Goal: Check status: Check status

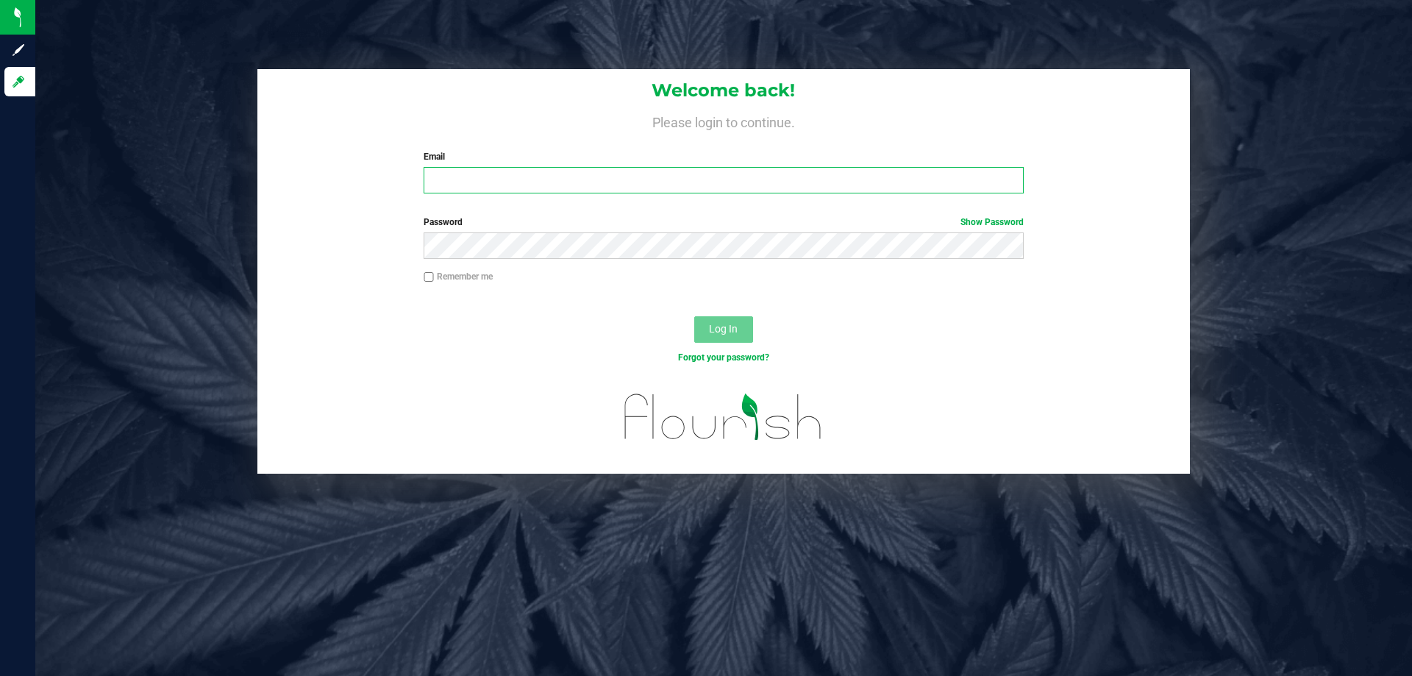
drag, startPoint x: 482, startPoint y: 174, endPoint x: 454, endPoint y: 154, distance: 34.3
click at [482, 173] on input "Email" at bounding box center [724, 180] width 600 height 26
type input "[EMAIL_ADDRESS][DOMAIN_NAME]"
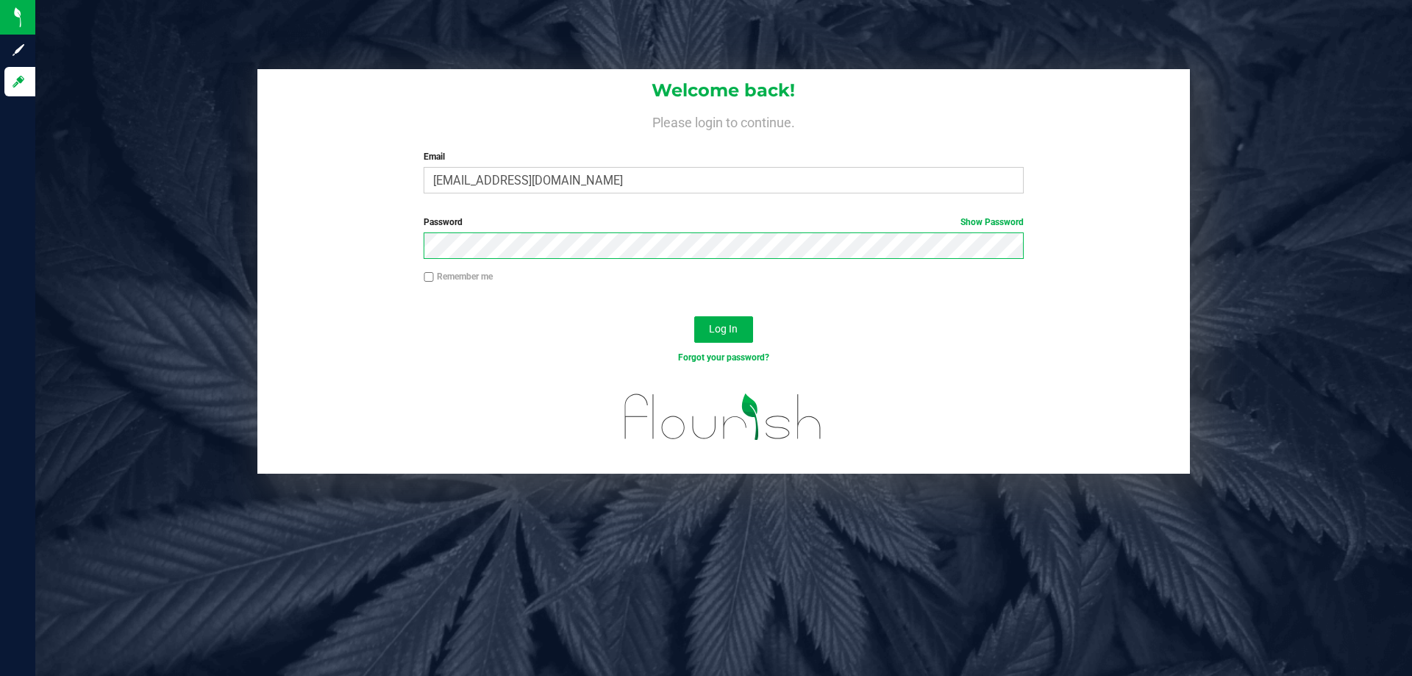
click at [694, 316] on button "Log In" at bounding box center [723, 329] width 59 height 26
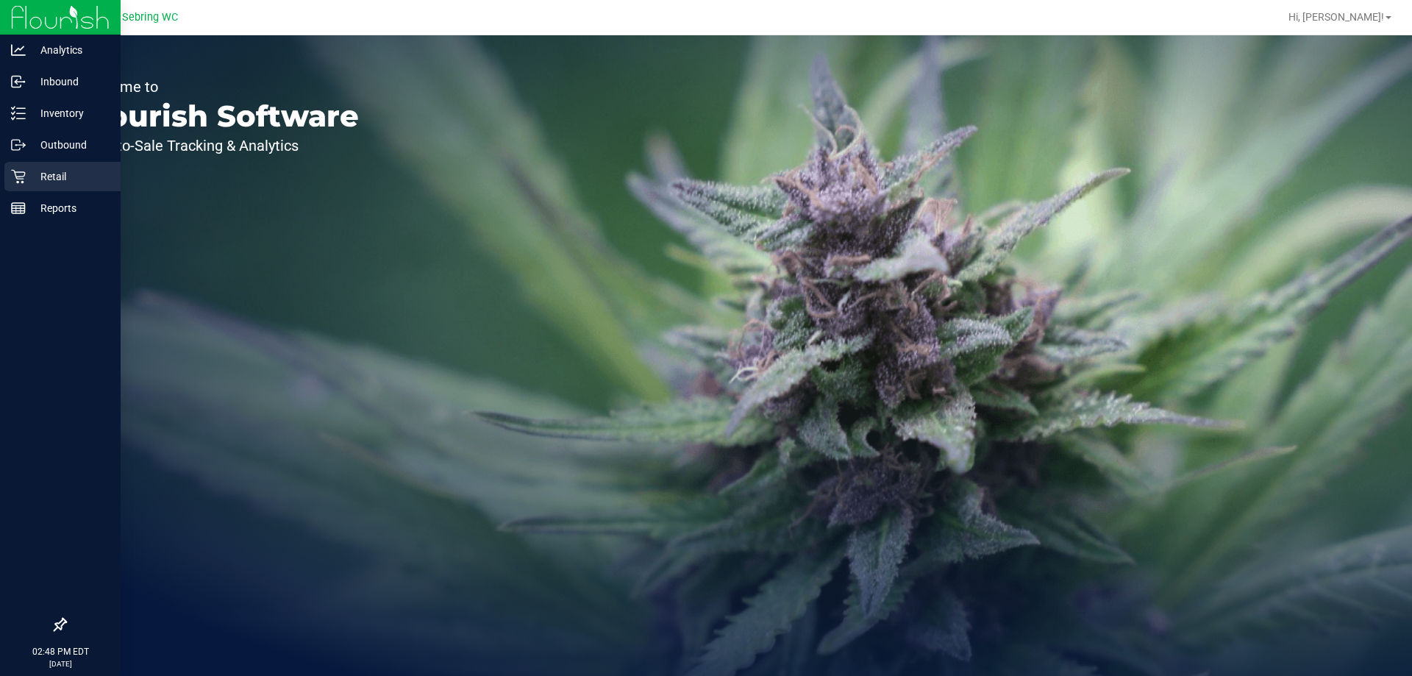
click at [35, 169] on p "Retail" at bounding box center [70, 177] width 88 height 18
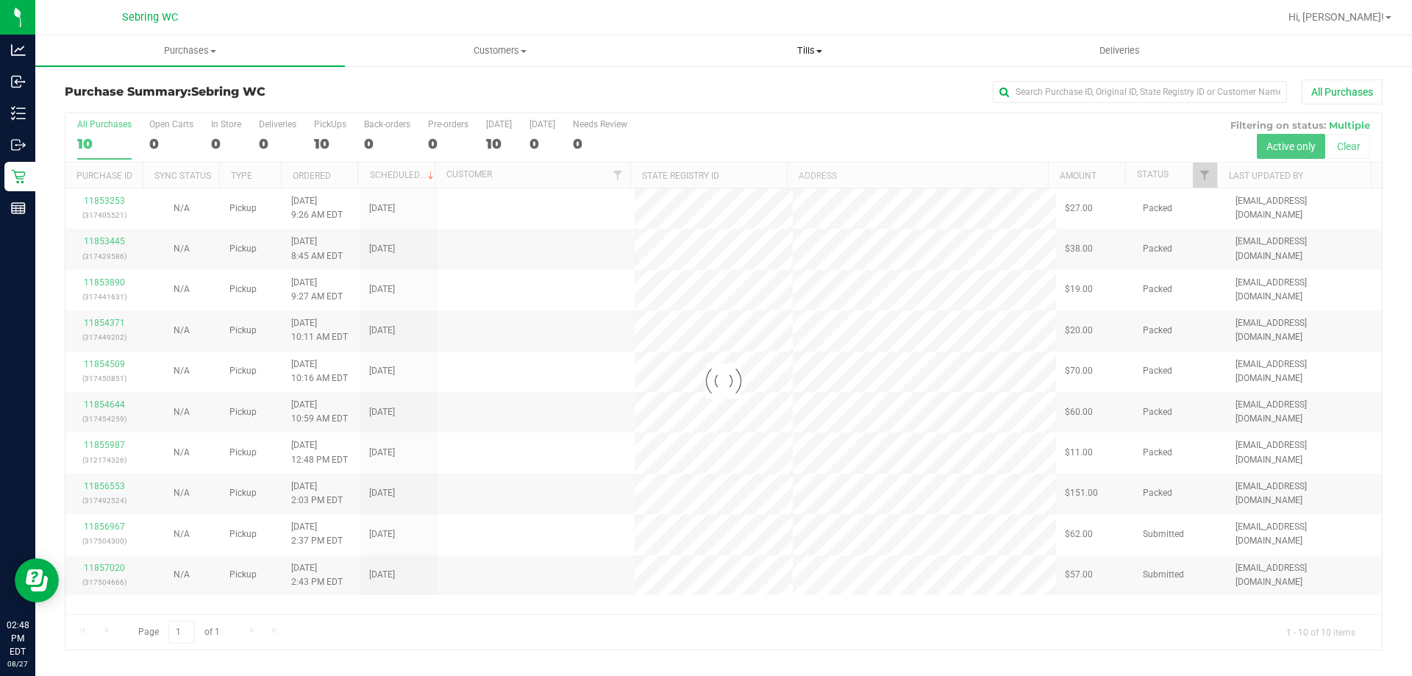
click at [825, 52] on span "Tills" at bounding box center [809, 50] width 308 height 13
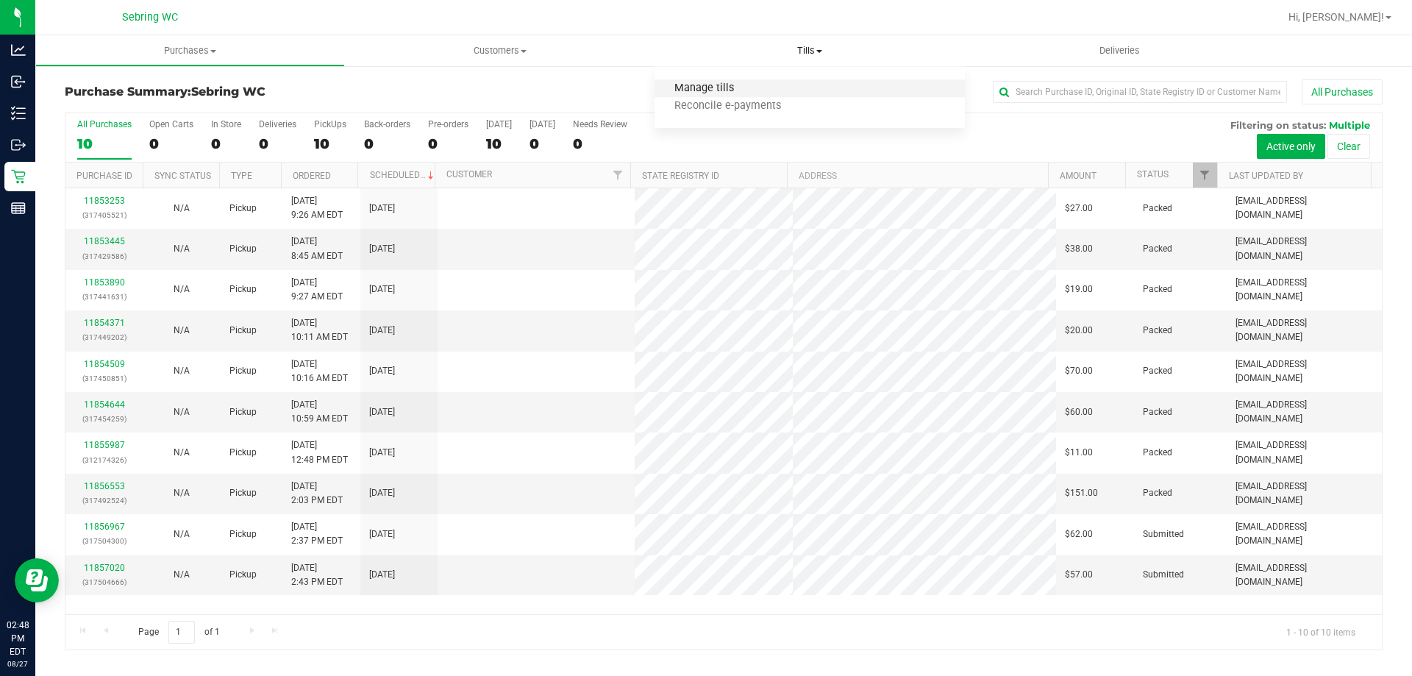
click at [706, 82] on span "Manage tills" at bounding box center [704, 88] width 99 height 13
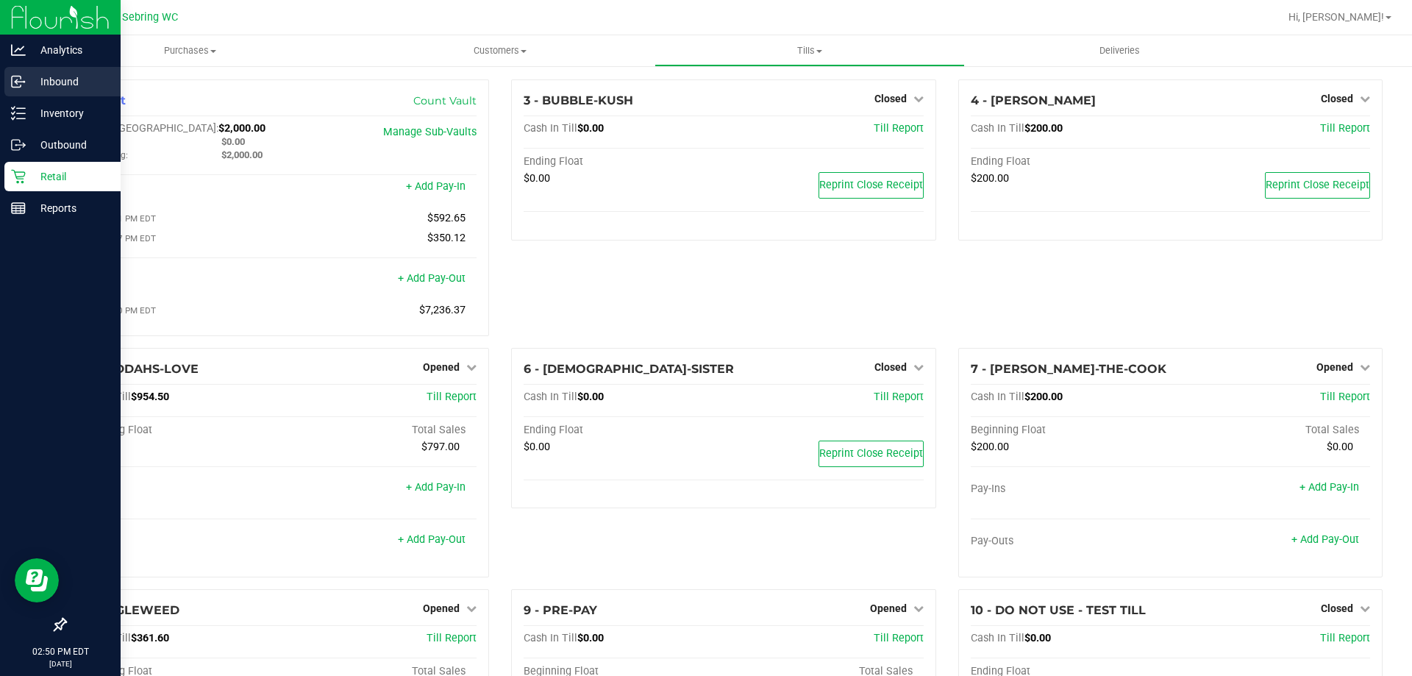
click at [49, 96] on div "Inbound" at bounding box center [62, 81] width 116 height 29
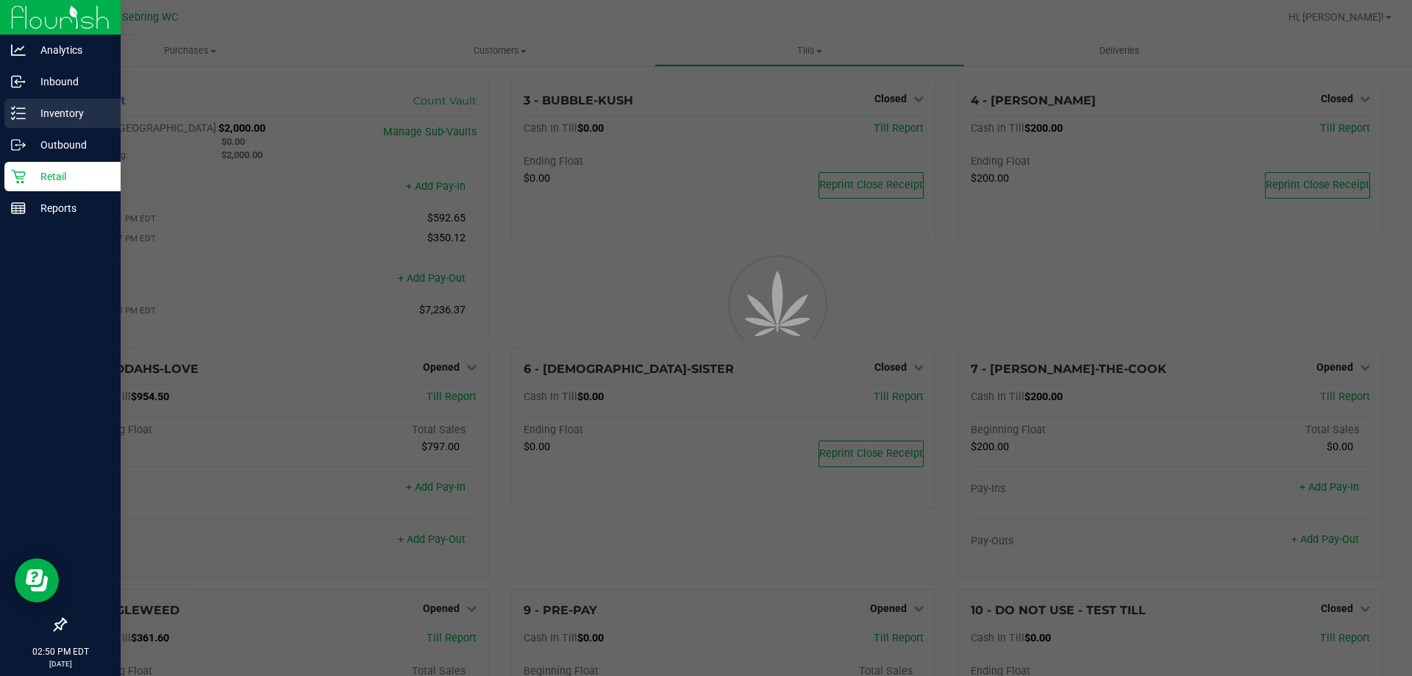
click at [49, 102] on div "Inventory" at bounding box center [62, 113] width 116 height 29
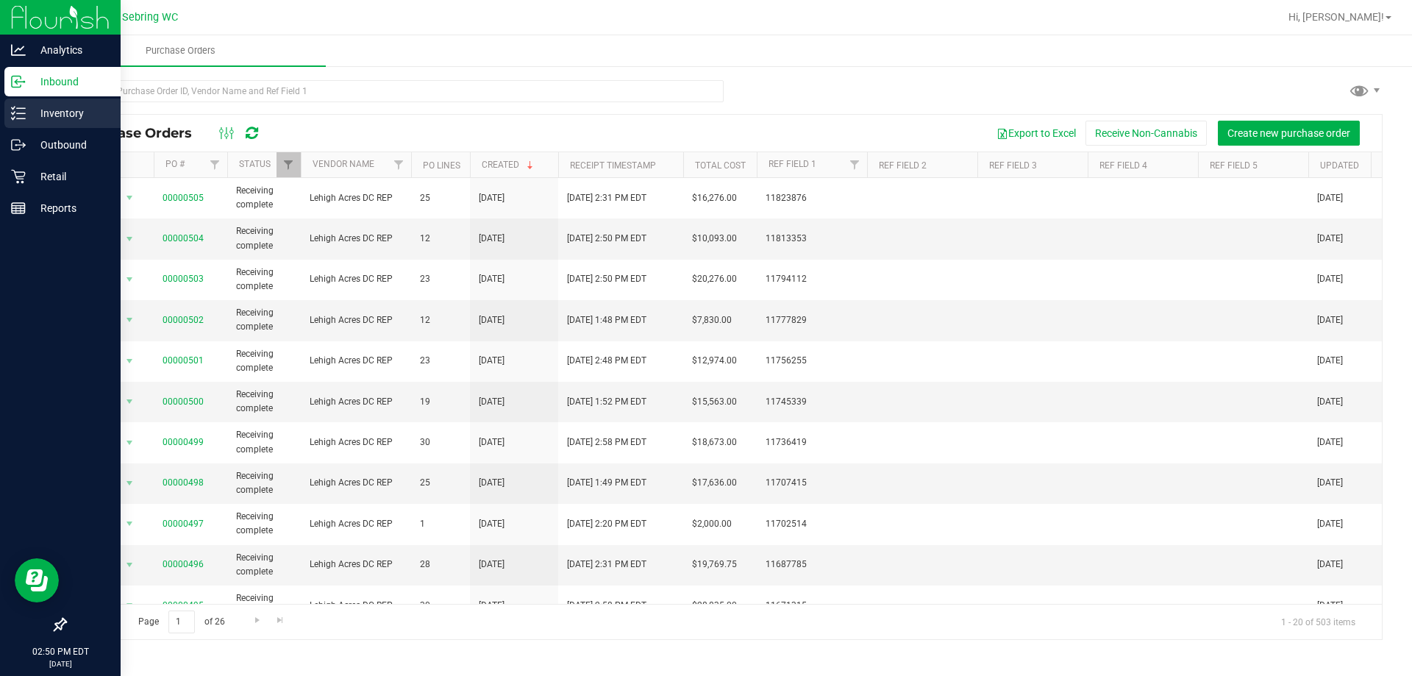
click at [64, 107] on p "Inventory" at bounding box center [70, 113] width 88 height 18
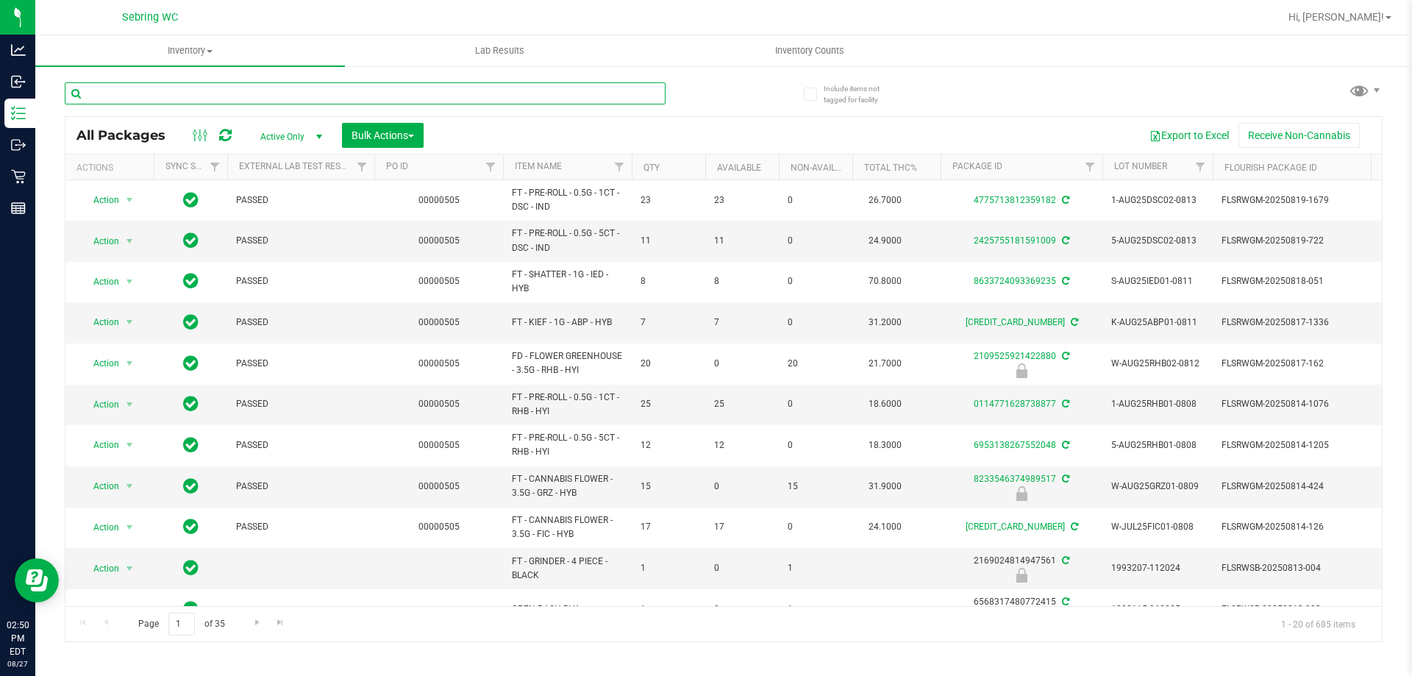
drag, startPoint x: 197, startPoint y: 86, endPoint x: 104, endPoint y: 96, distance: 93.2
paste input "W-JUL25ARZ01-0721"
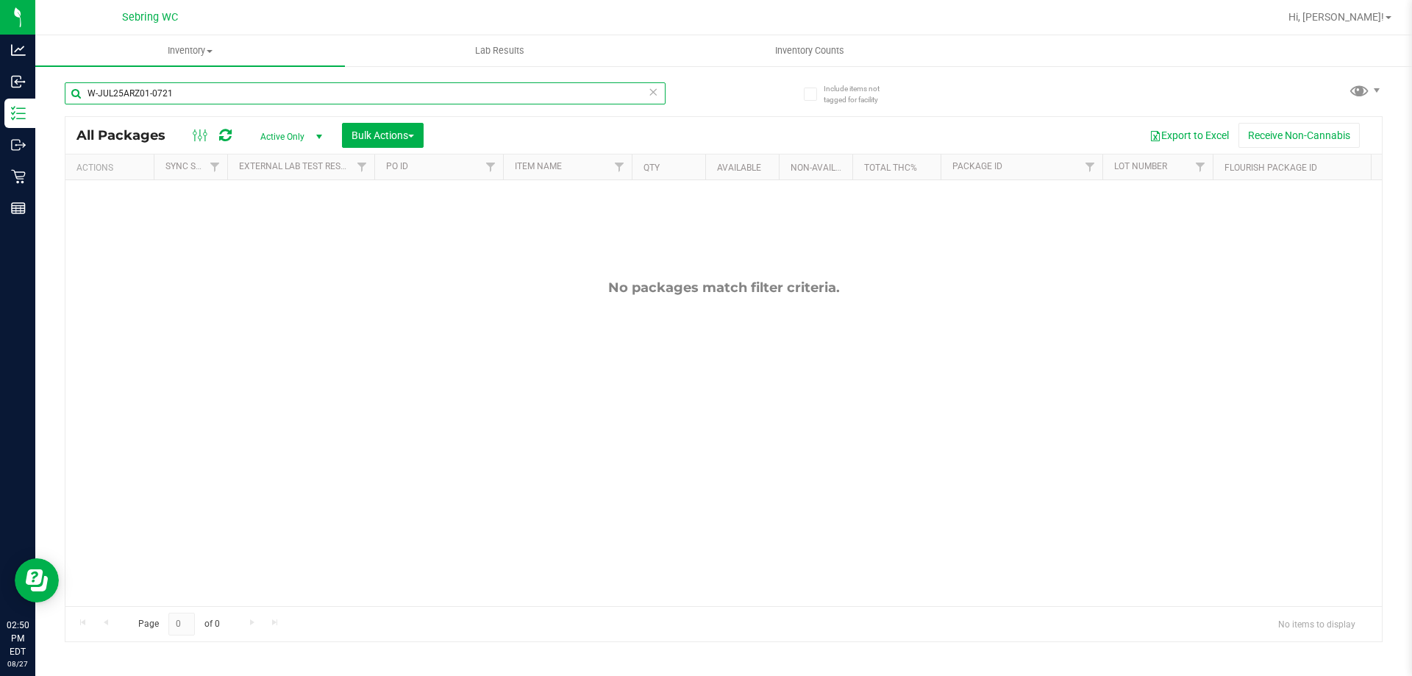
type input "W-JUL25ARZ01-0721"
